Goal: Obtain resource: Obtain resource

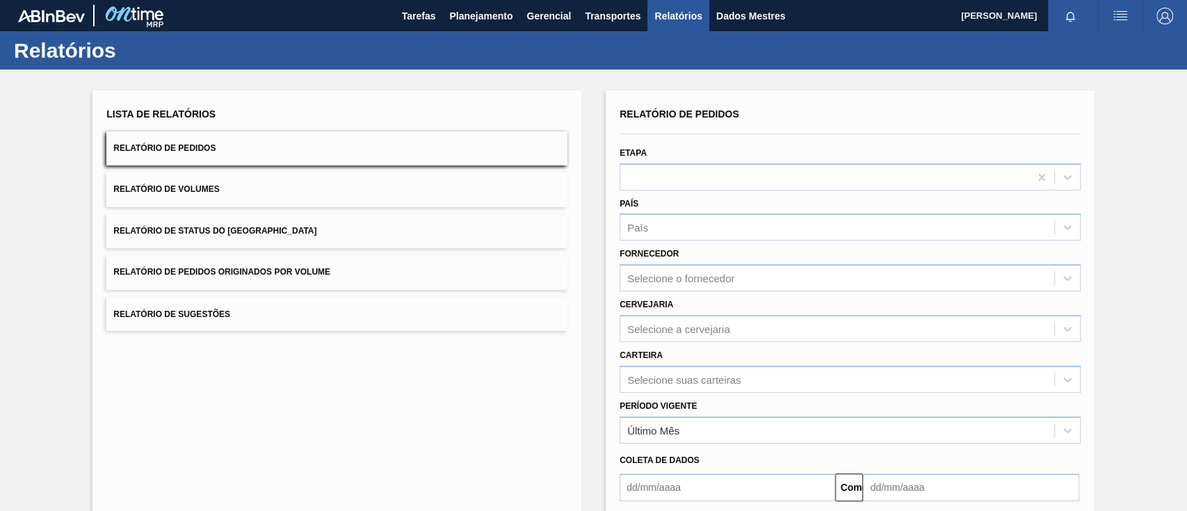
click at [321, 272] on span "Relatório de Pedidos Originados por Volume" at bounding box center [221, 272] width 217 height 10
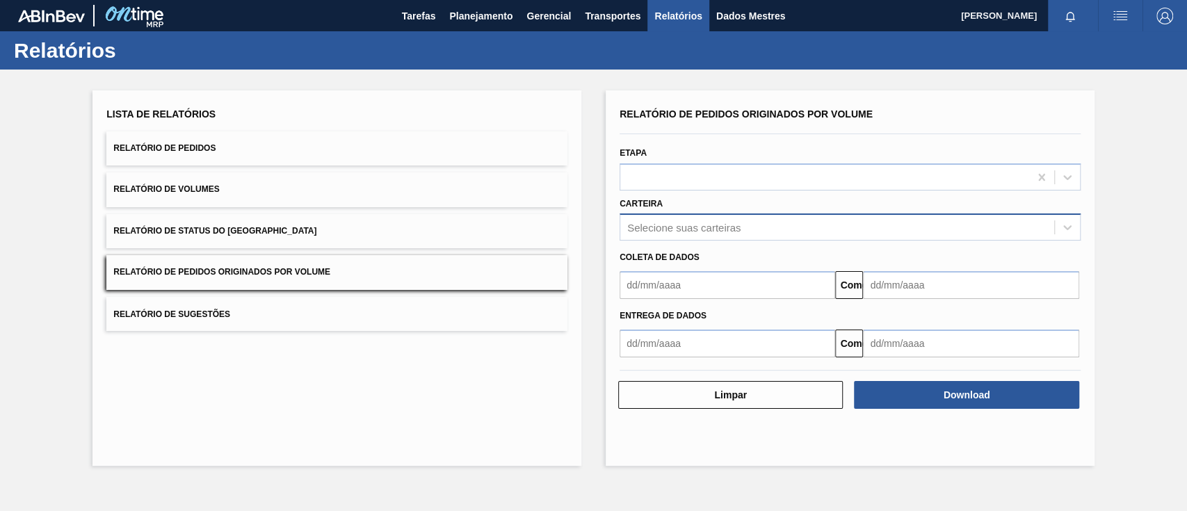
click at [711, 224] on font "Selecione suas carteiras" at bounding box center [683, 228] width 113 height 12
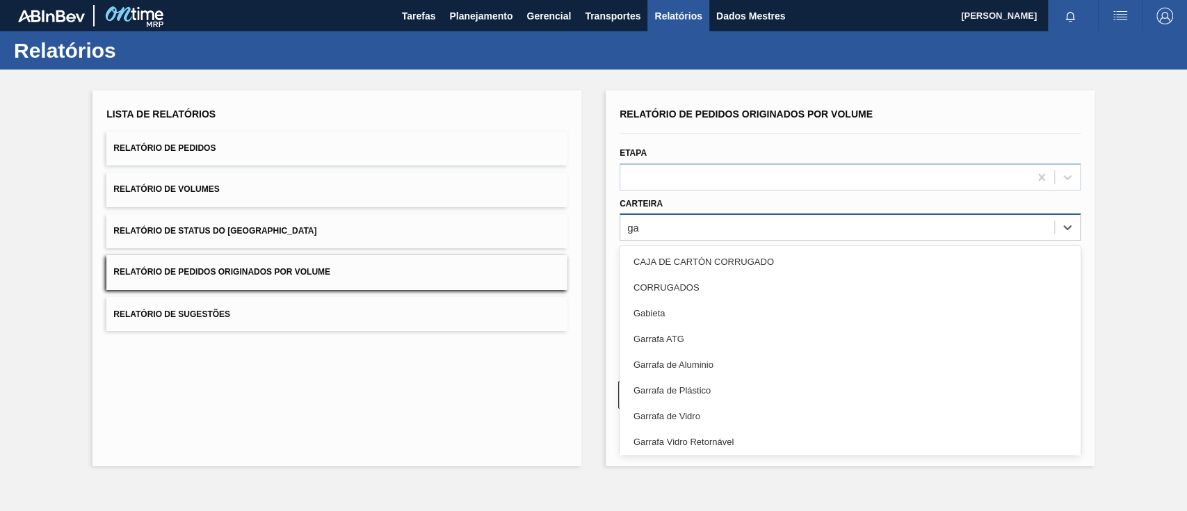
type input "gar"
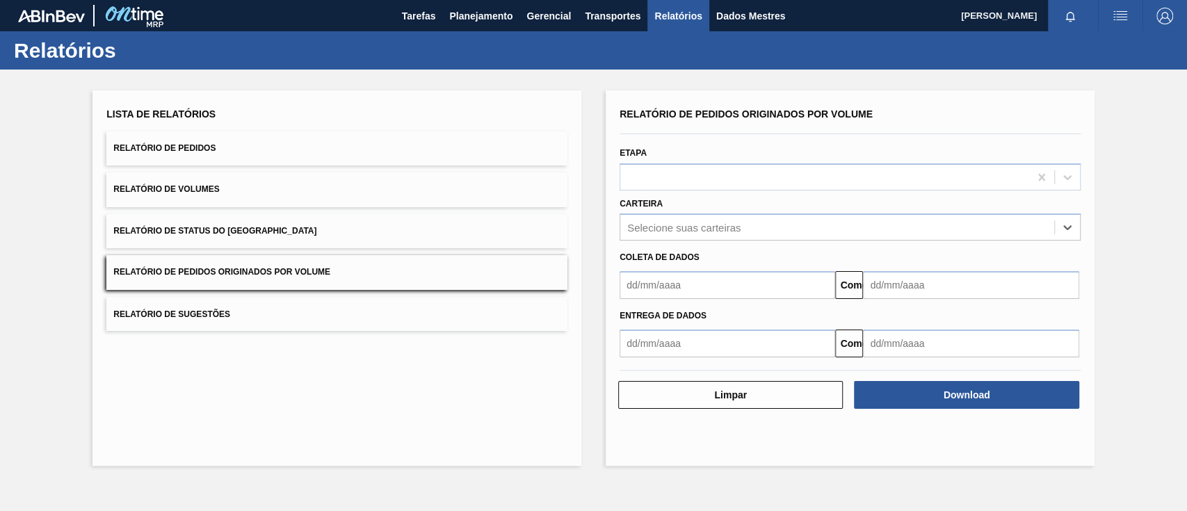
drag, startPoint x: 672, startPoint y: 225, endPoint x: 617, endPoint y: 237, distance: 56.2
click at [617, 237] on div "Carteira Select is focused ,type to refine list, press Down to open the menu, p…" at bounding box center [850, 217] width 472 height 47
type input "a"
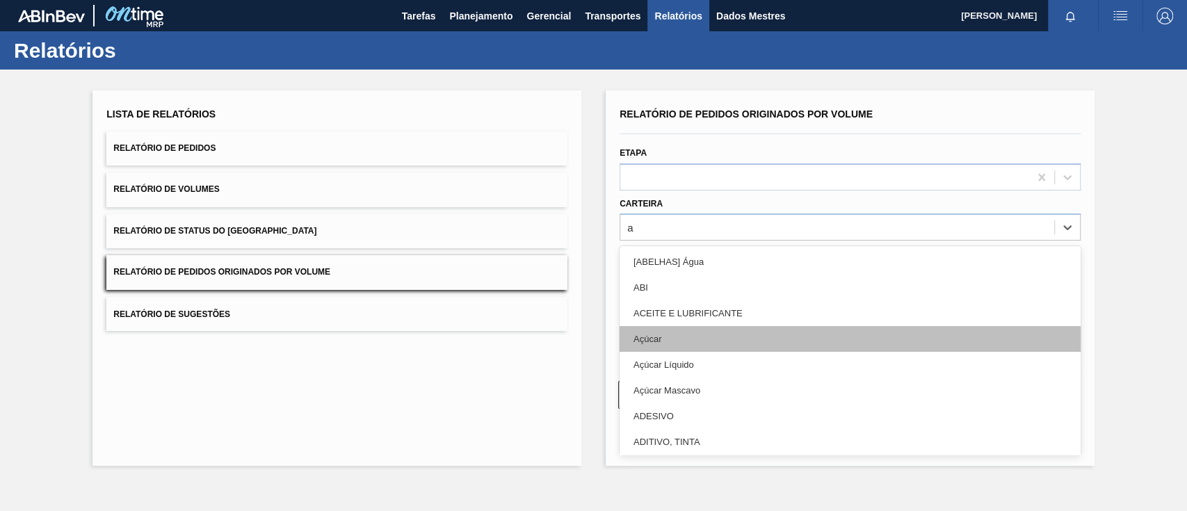
click at [674, 337] on div "Açúcar" at bounding box center [850, 339] width 461 height 26
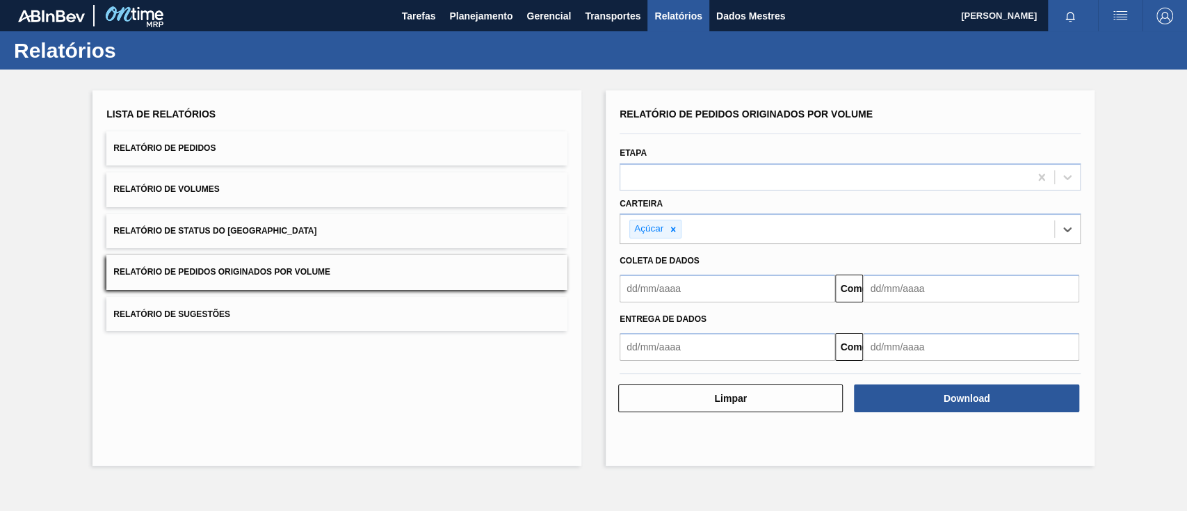
click at [674, 296] on input "text" at bounding box center [728, 289] width 216 height 28
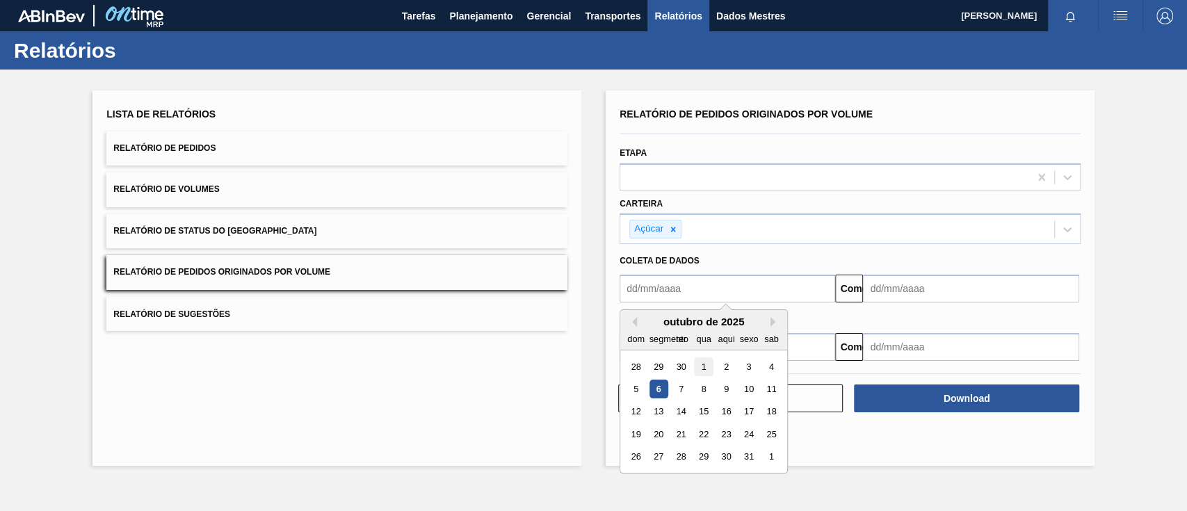
click at [704, 364] on font "1" at bounding box center [703, 367] width 5 height 10
type input "[DATE]"
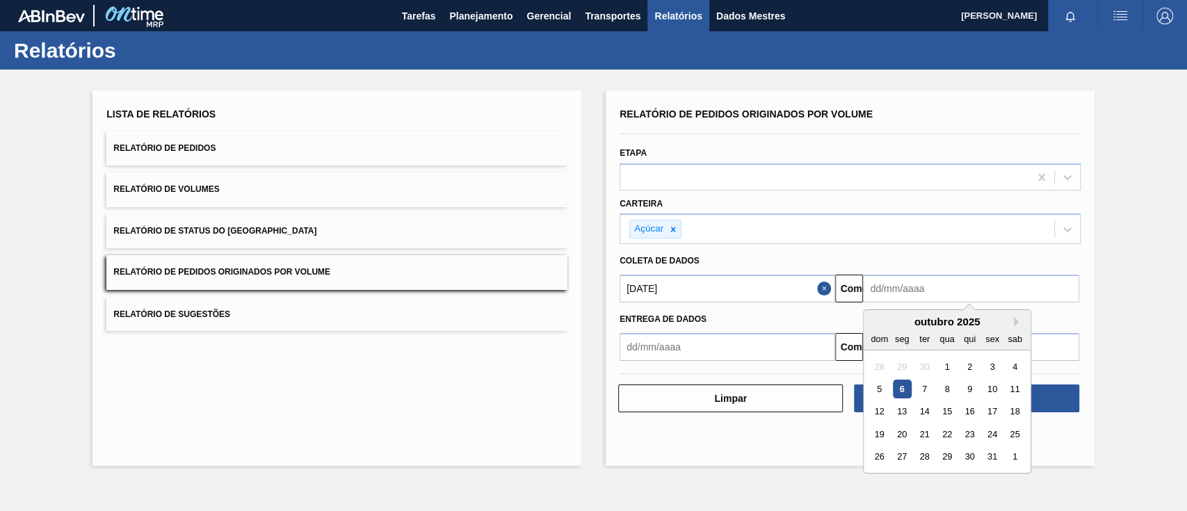
click at [935, 297] on input "text" at bounding box center [971, 289] width 216 height 28
click at [996, 388] on font "10" at bounding box center [992, 389] width 10 height 10
type input "[DATE]"
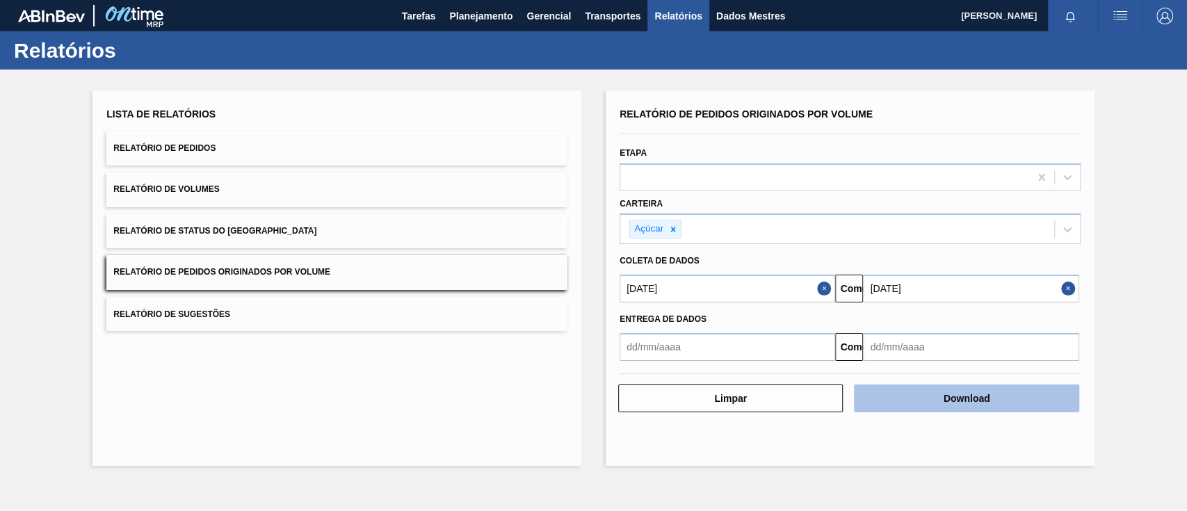
click at [948, 398] on font "Download" at bounding box center [967, 398] width 47 height 11
